Goal: Task Accomplishment & Management: Complete application form

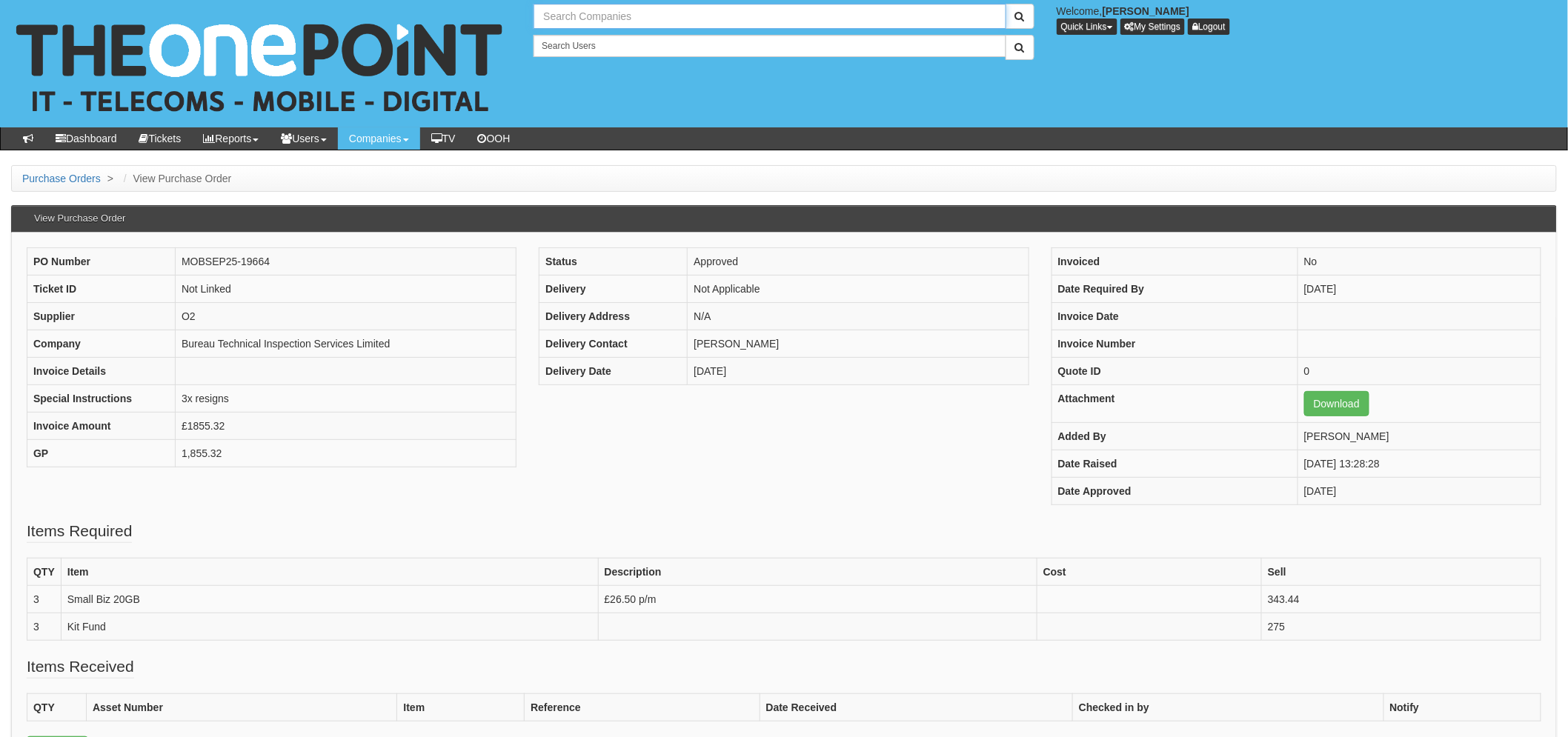
click at [568, 21] on input "text" at bounding box center [770, 16] width 472 height 25
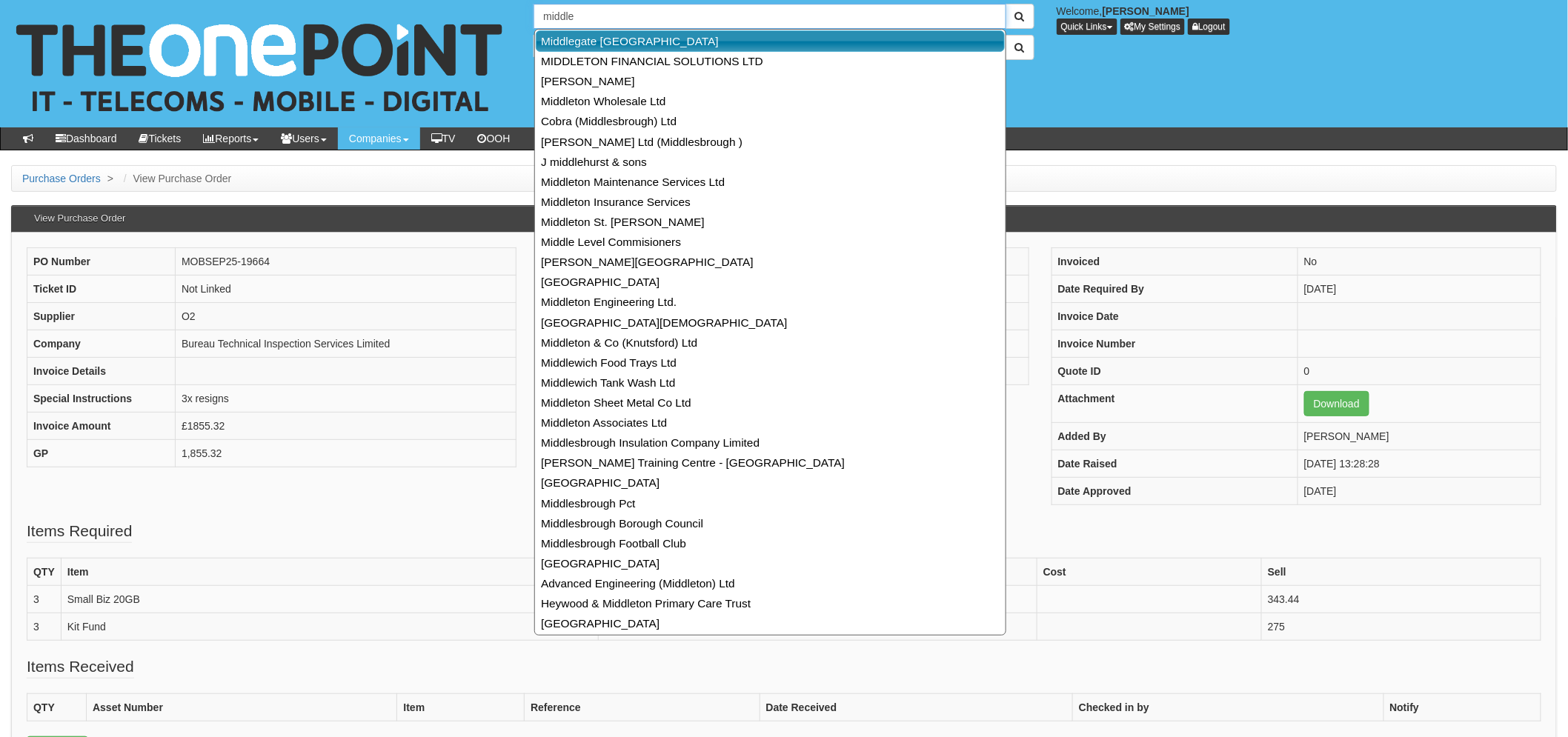
click at [658, 35] on link "Middlegate Europe" at bounding box center [770, 41] width 469 height 21
type input "Middlegate Europe"
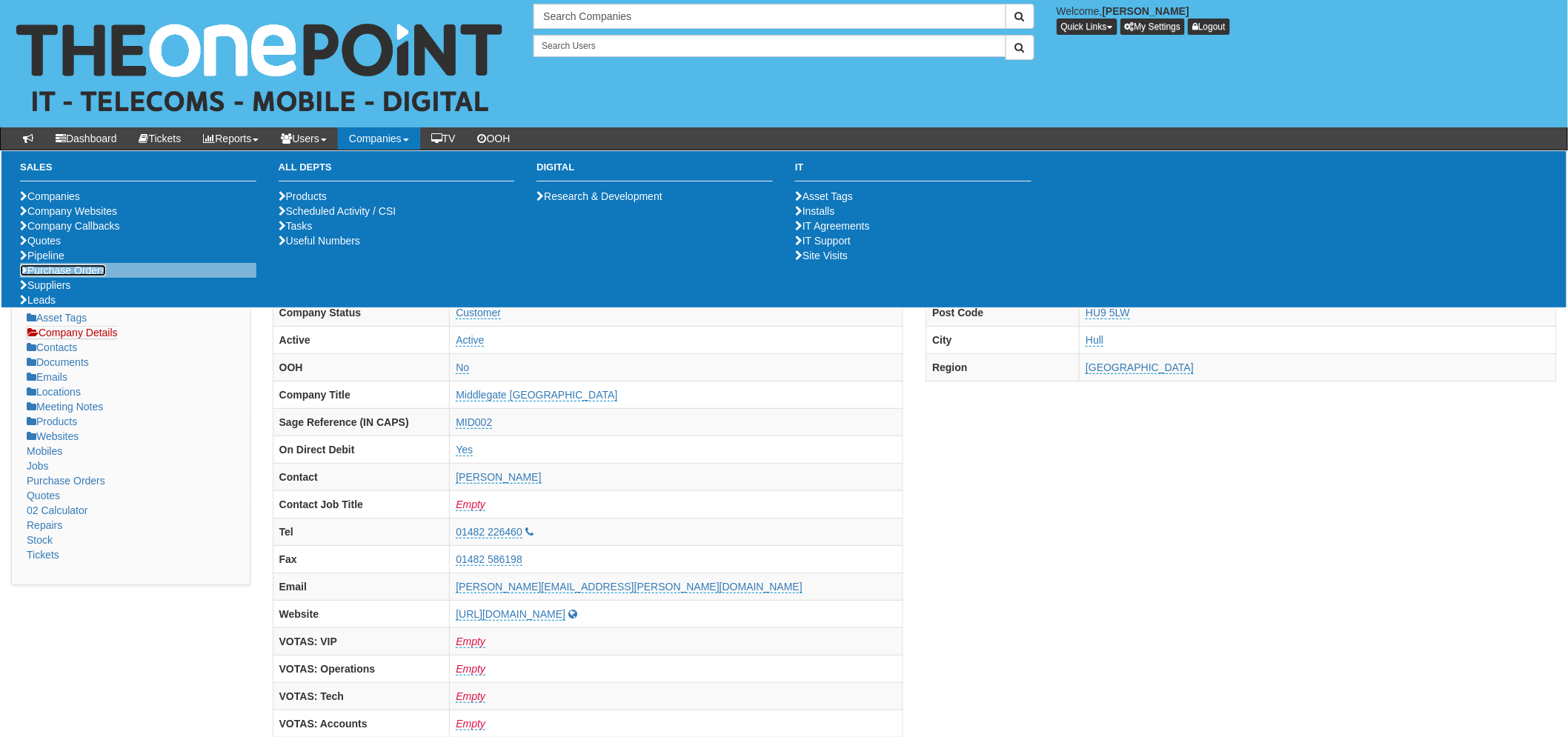
click at [77, 276] on link "Purchase Orders" at bounding box center [62, 271] width 86 height 12
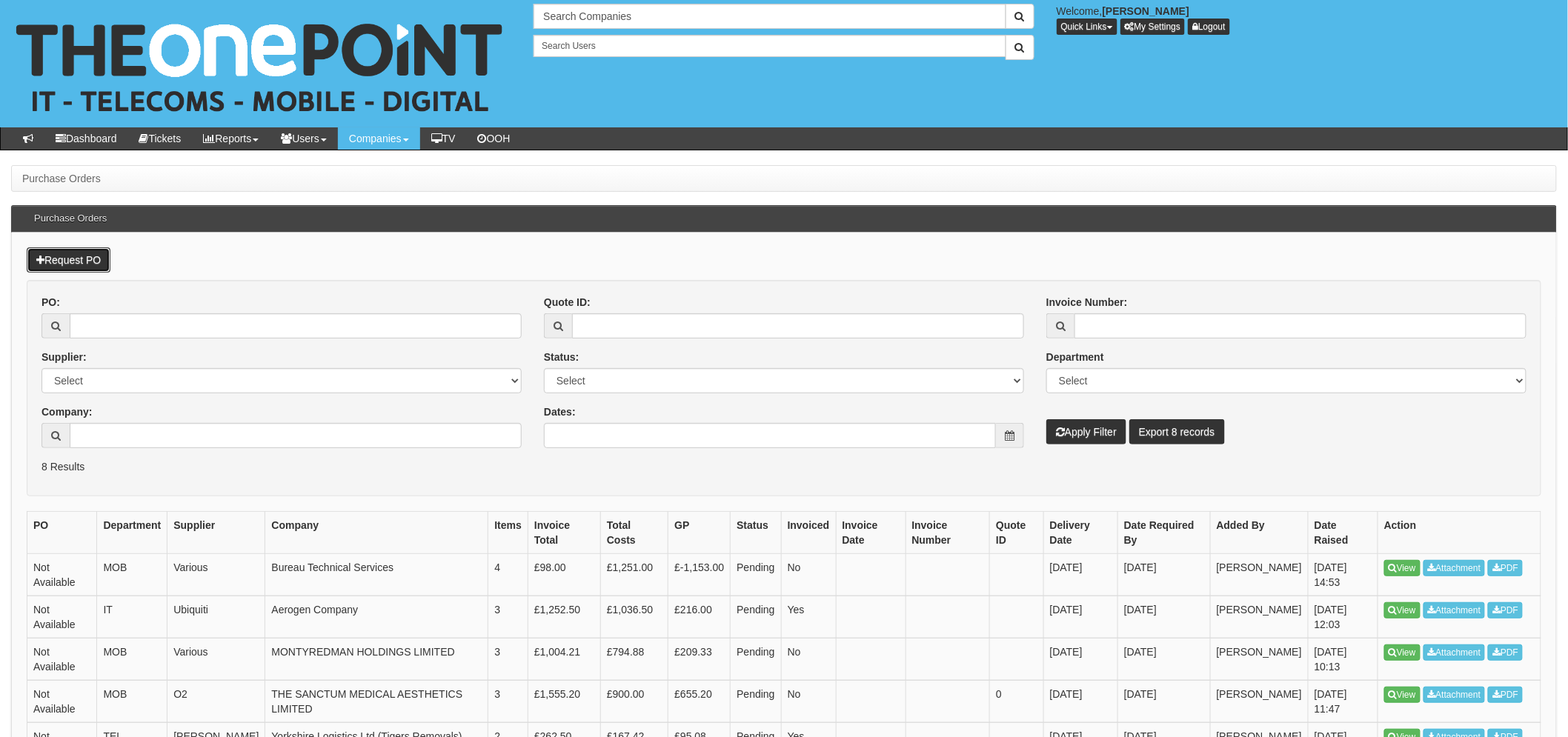
click at [78, 257] on link "Request PO" at bounding box center [69, 259] width 84 height 25
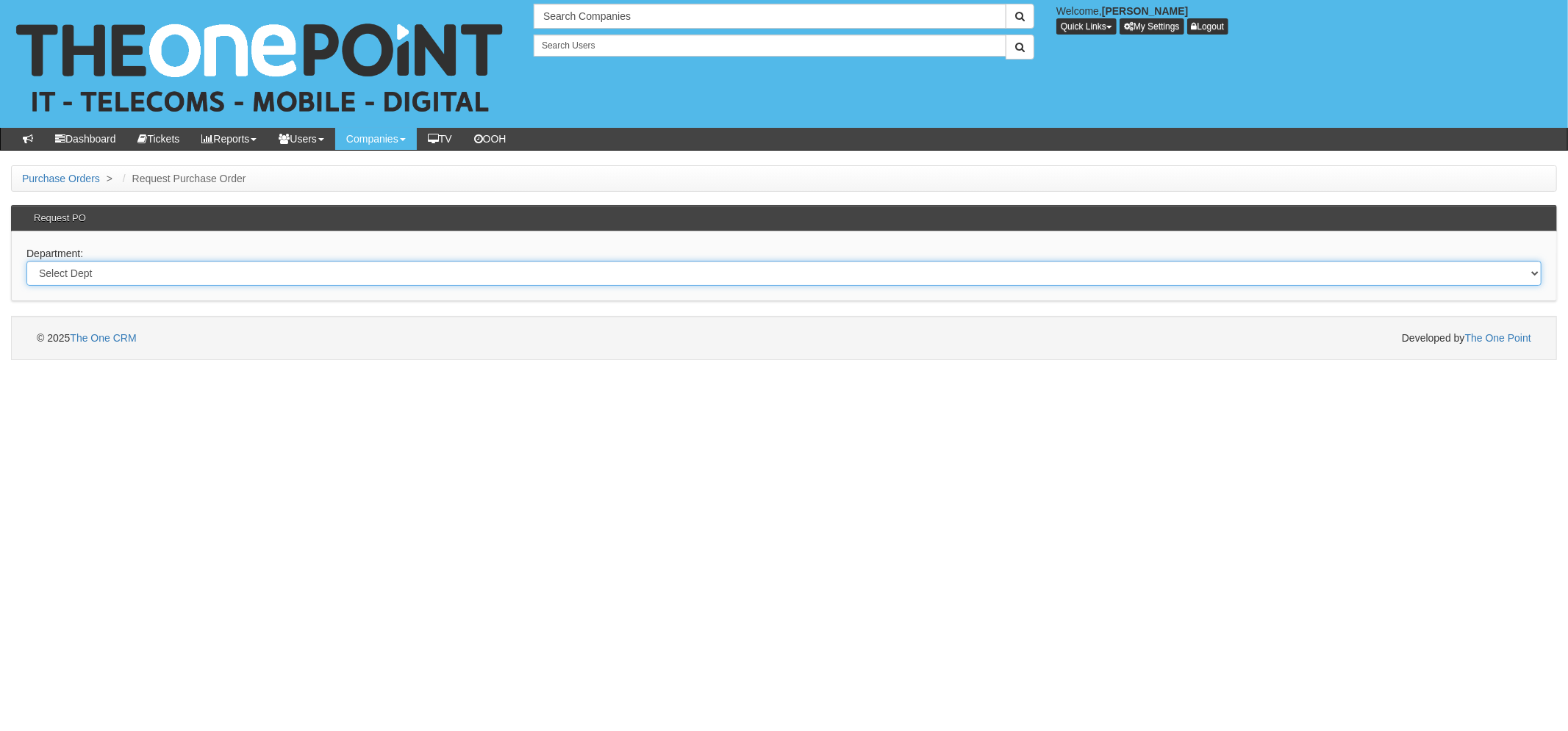
click at [178, 270] on select "Select Dept Digital Internal IT Mobiles Marketing Telecoms" at bounding box center [784, 273] width 1514 height 25
select select "?pipeID=&dept=IT"
click at [27, 261] on select "Select Dept Digital Internal IT Mobiles Marketing Telecoms" at bounding box center [784, 273] width 1514 height 25
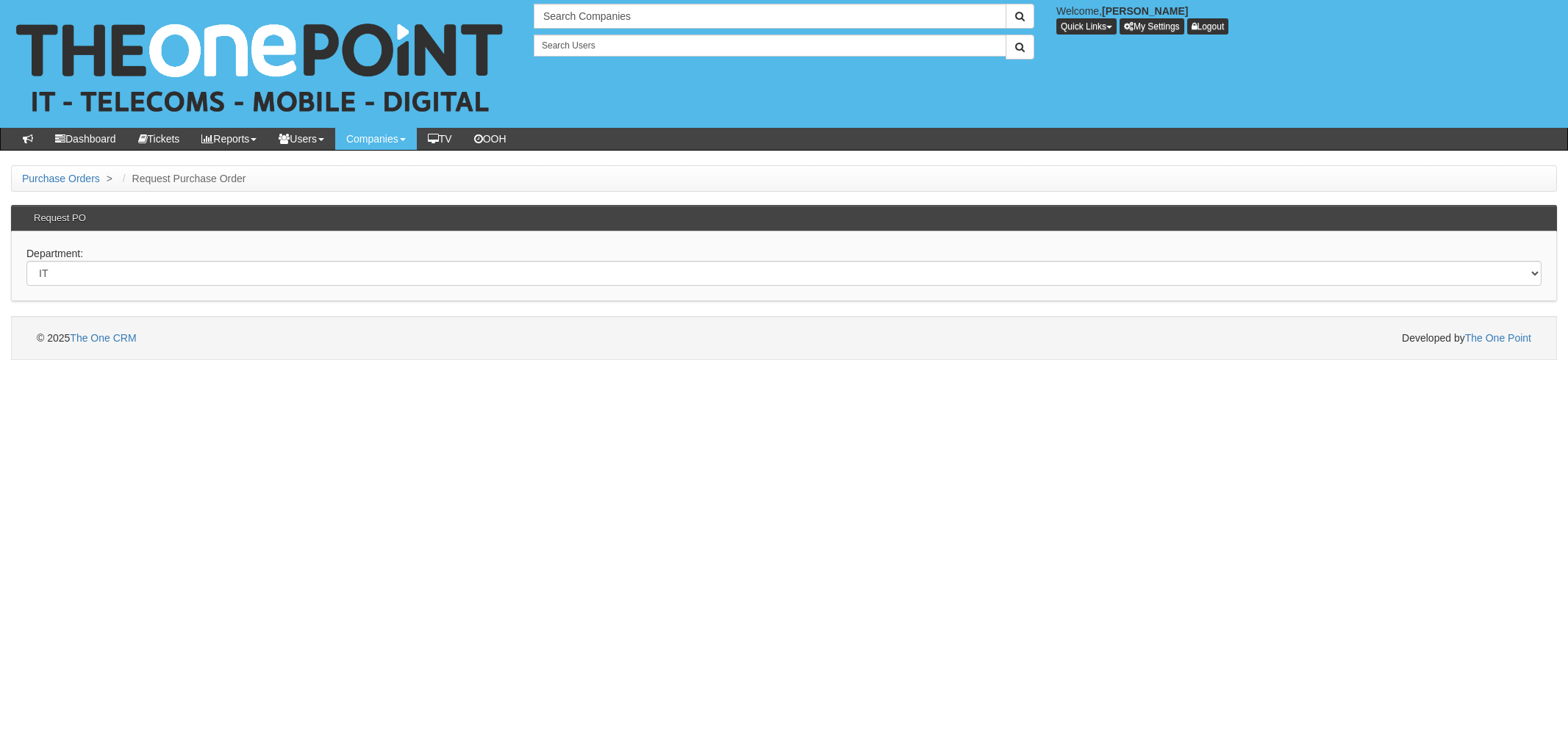
select select "?pipeID=&dept=IT"
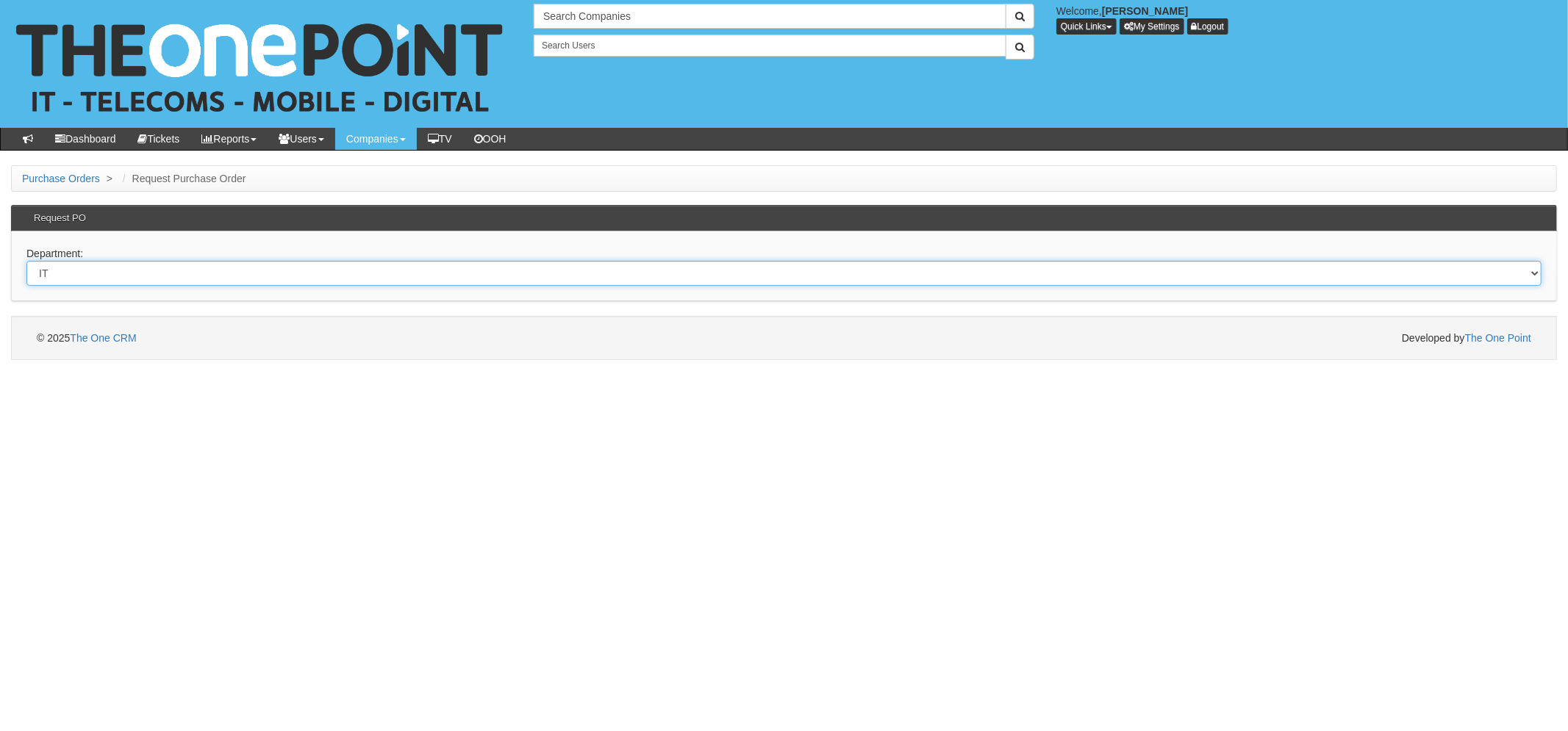
click at [108, 274] on select "Select Dept Digital Internal IT Mobiles Marketing Telecoms" at bounding box center [784, 273] width 1514 height 25
click at [27, 261] on select "Select Dept Digital Internal IT Mobiles Marketing Telecoms" at bounding box center [784, 273] width 1514 height 25
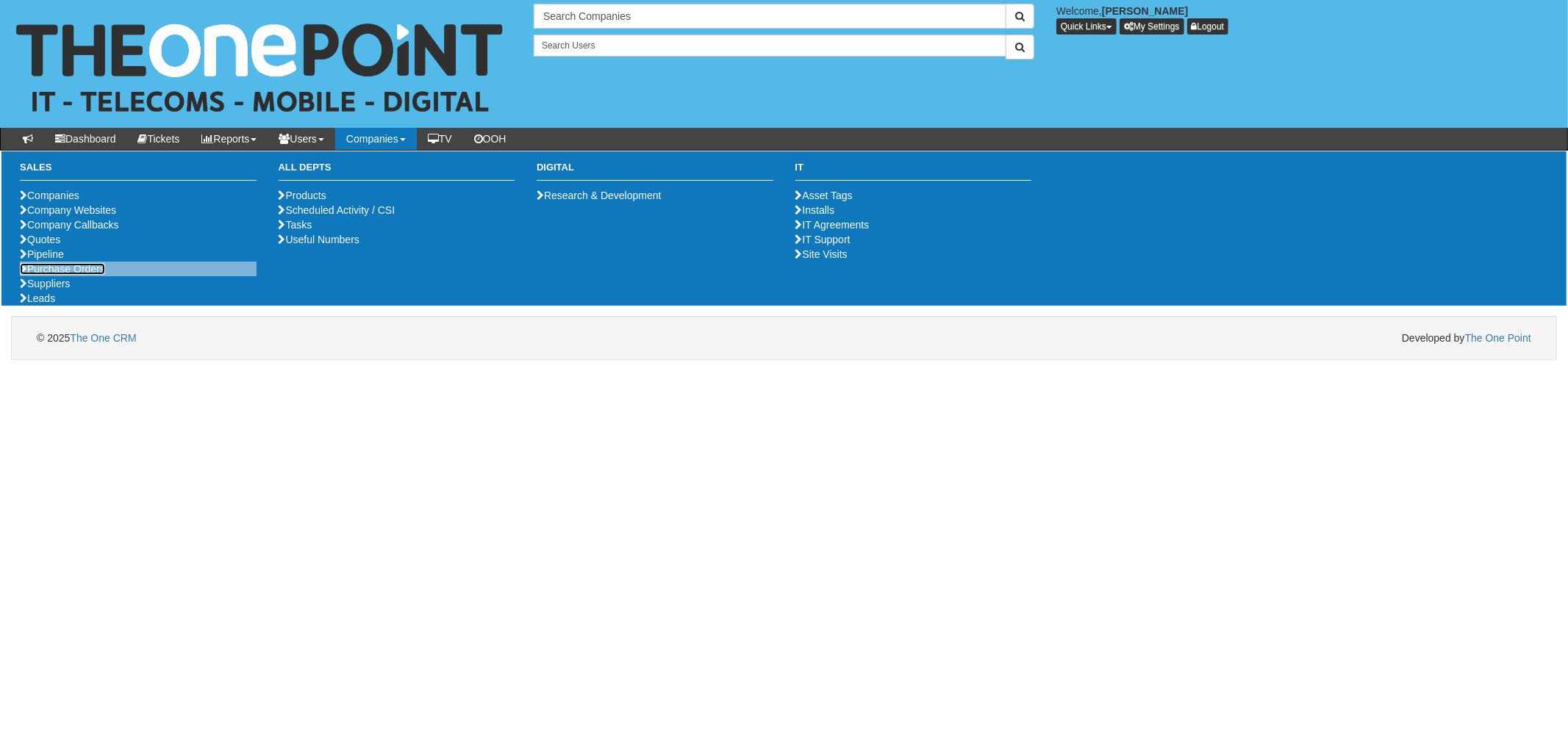
click at [45, 275] on link "Purchase Orders" at bounding box center [62, 268] width 85 height 12
